Goal: Transaction & Acquisition: Purchase product/service

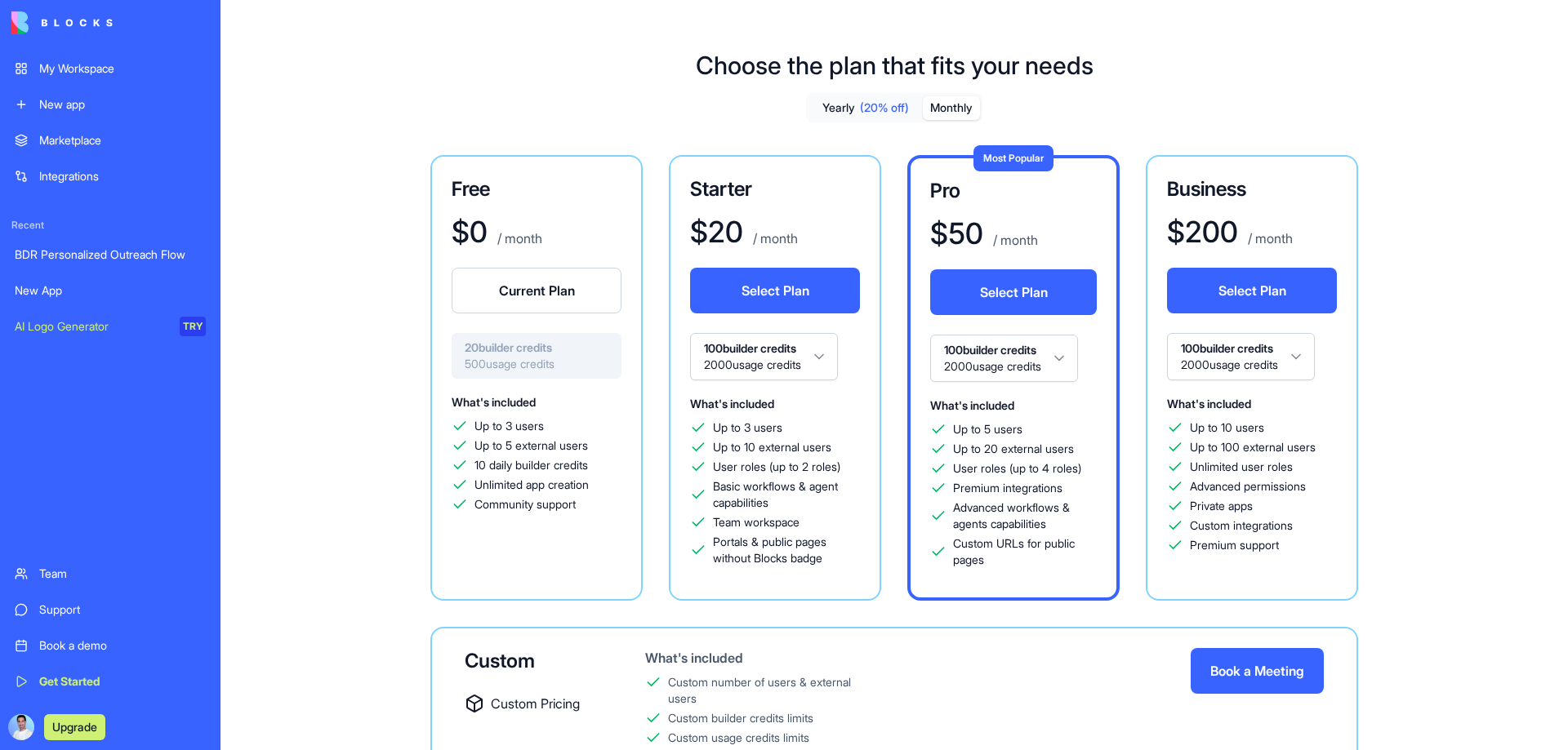
click at [891, 108] on span "(20% off)" at bounding box center [883, 108] width 49 height 16
click at [947, 103] on button "Monthly" at bounding box center [951, 108] width 57 height 24
click at [813, 184] on h3 "Starter" at bounding box center [774, 189] width 170 height 26
click at [838, 413] on div "What's included Up to 3 users Up to 10 external users User roles (up to 2 roles…" at bounding box center [774, 480] width 170 height 173
click at [937, 113] on button "Monthly" at bounding box center [951, 108] width 57 height 24
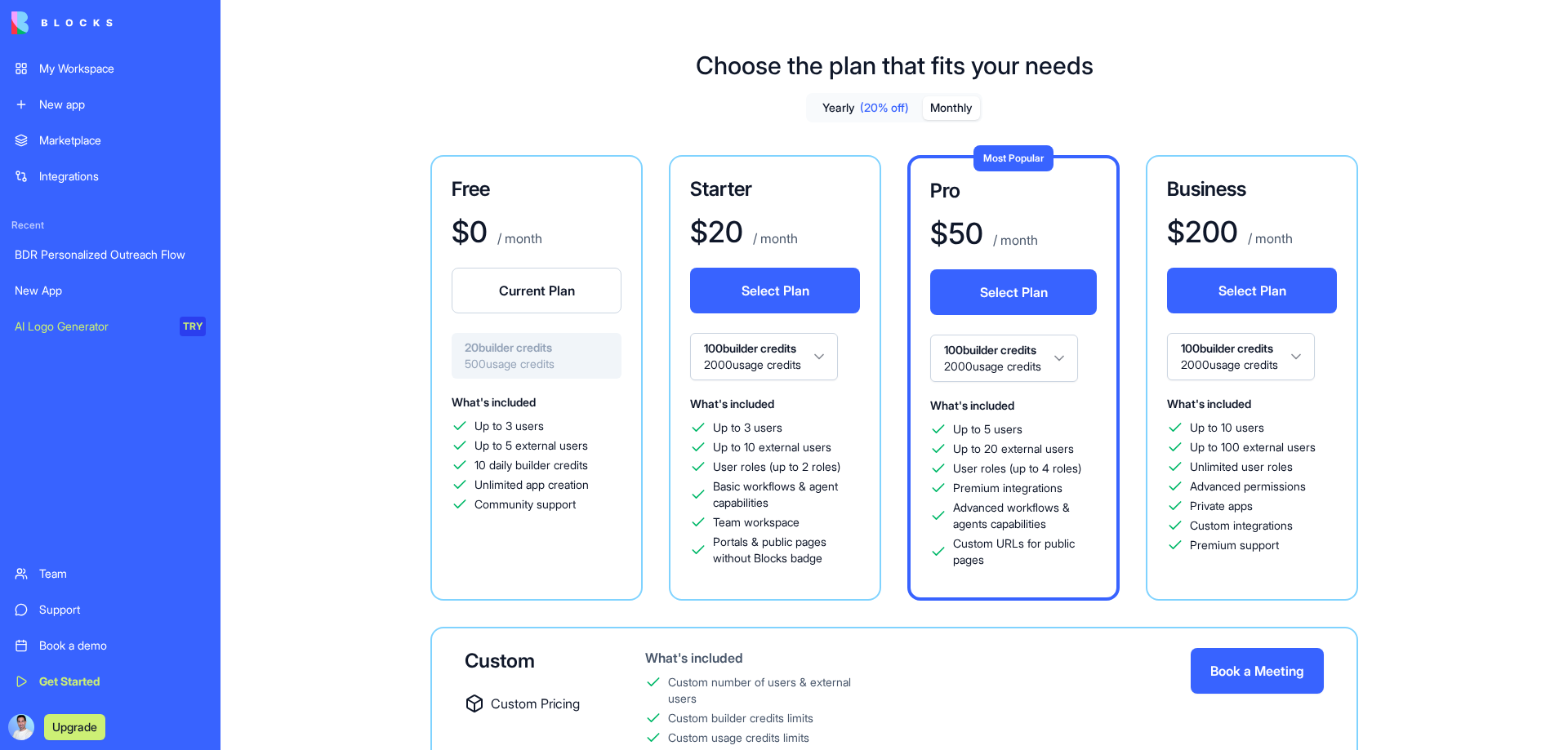
click at [945, 107] on button "Monthly" at bounding box center [951, 108] width 57 height 24
